Goal: Obtain resource: Obtain resource

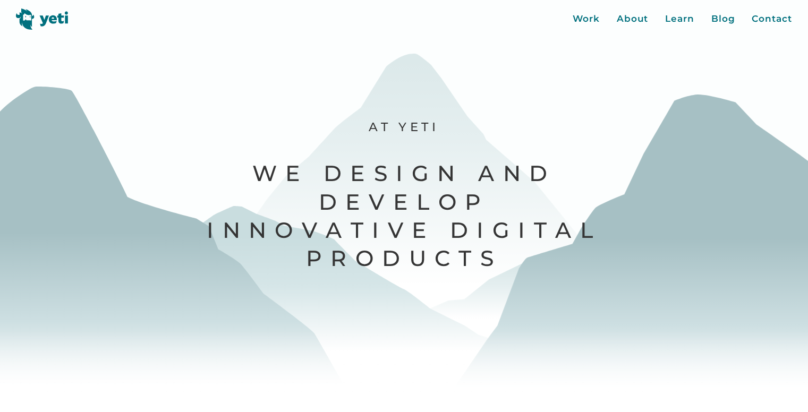
click at [259, 226] on p "Let's Get Started" at bounding box center [403, 217] width 303 height 20
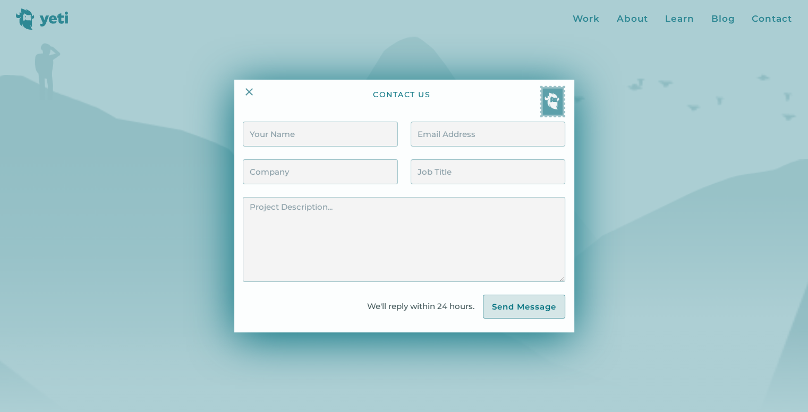
scroll to position [720, 0]
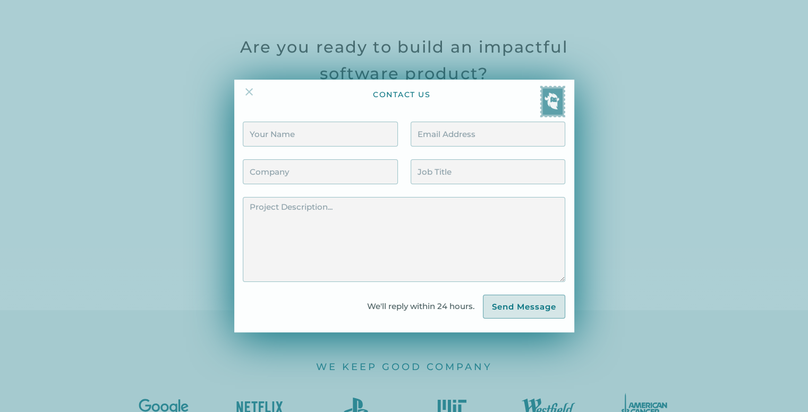
click at [255, 92] on img at bounding box center [249, 91] width 13 height 13
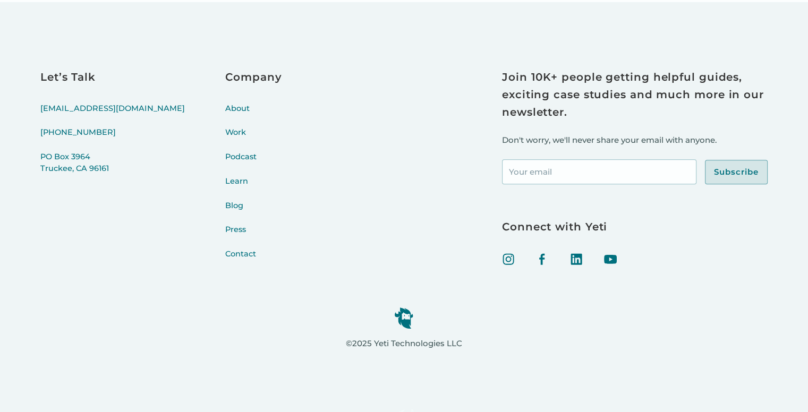
scroll to position [4598, 0]
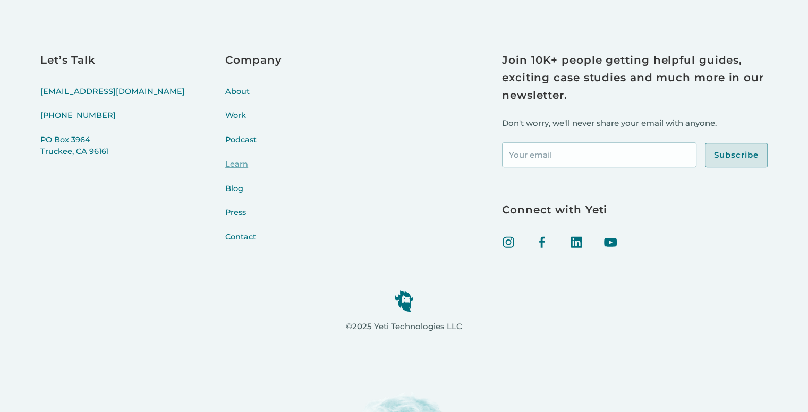
click at [225, 166] on link "Learn" at bounding box center [253, 171] width 56 height 24
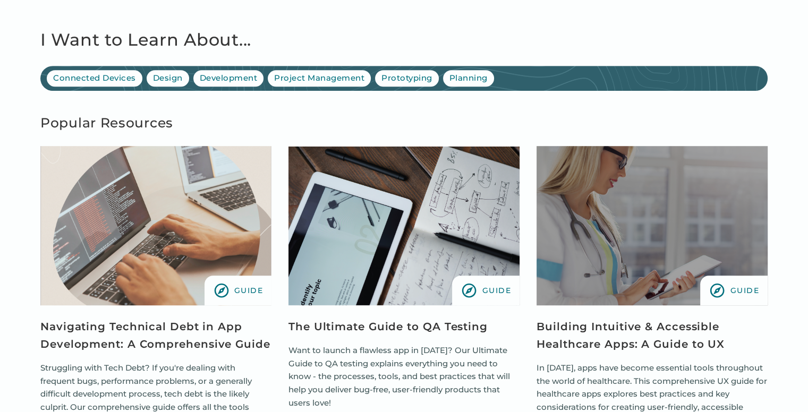
scroll to position [1081, 0]
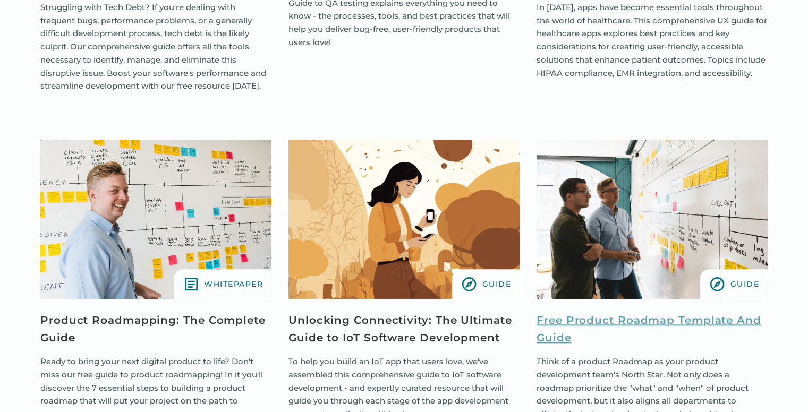
click at [605, 322] on link "Free Product Roadmap Template And Guide" at bounding box center [651, 329] width 231 height 35
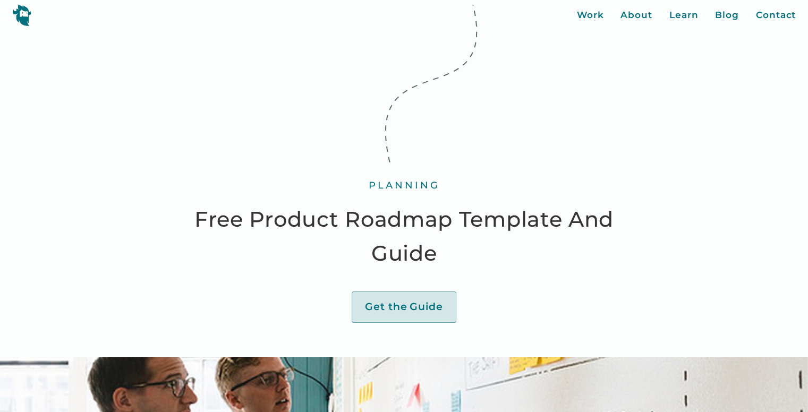
click at [387, 255] on h1 "Free Product Roadmap Template And Guide" at bounding box center [404, 236] width 478 height 68
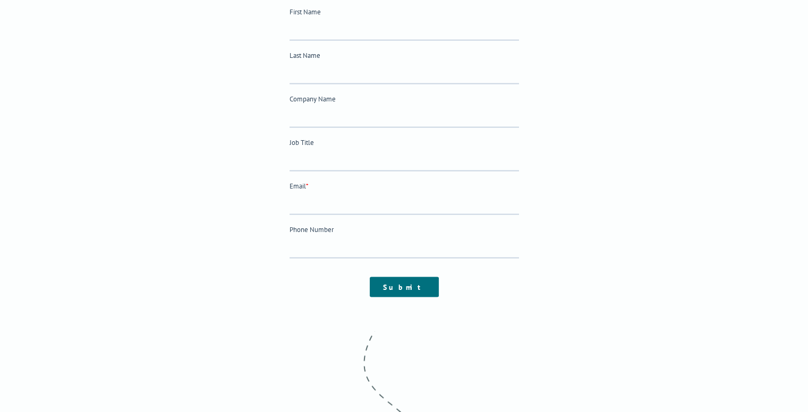
scroll to position [2161, 0]
